Goal: Information Seeking & Learning: Learn about a topic

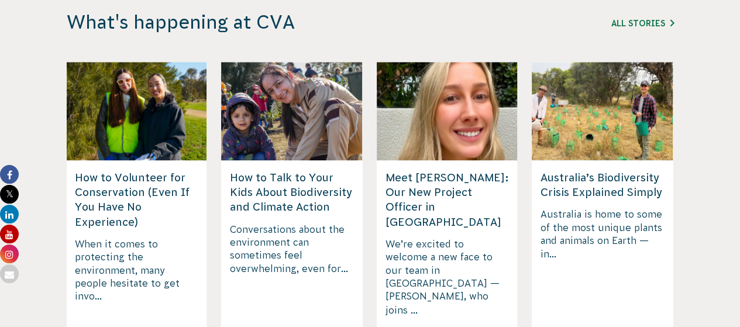
scroll to position [3016, 0]
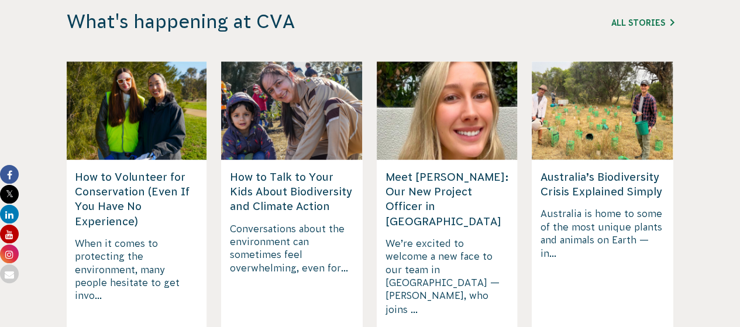
click at [141, 170] on h5 "How to Volunteer for Conservation (Even If You Have No Experience)" at bounding box center [136, 199] width 123 height 59
click at [123, 170] on h5 "How to Volunteer for Conservation (Even If You Have No Experience)" at bounding box center [136, 199] width 123 height 59
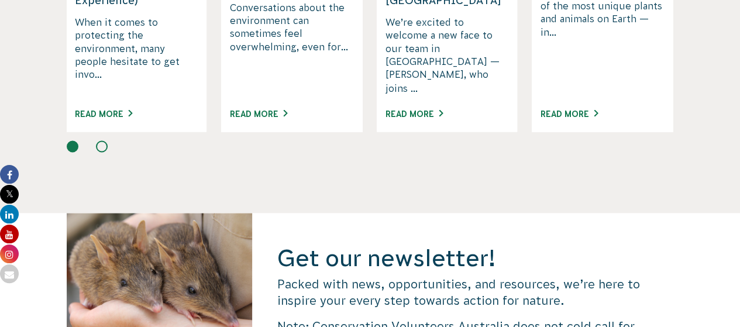
scroll to position [3236, 0]
click at [119, 109] on link "Read More" at bounding box center [103, 113] width 57 height 9
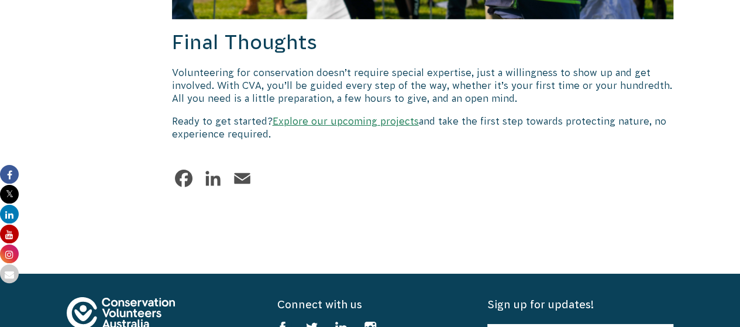
scroll to position [1851, 0]
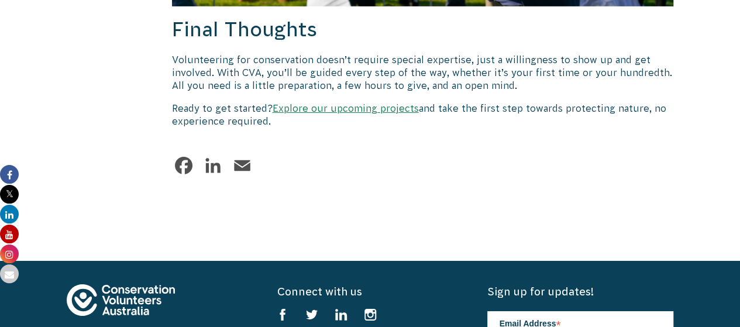
click at [364, 103] on link "Explore our upcoming projects" at bounding box center [345, 108] width 146 height 11
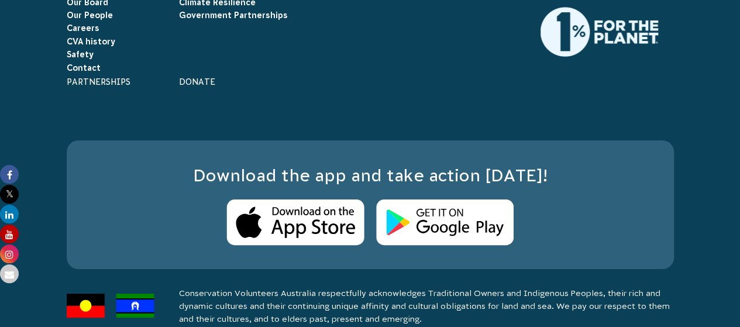
scroll to position [2220, 0]
